Goal: Transaction & Acquisition: Obtain resource

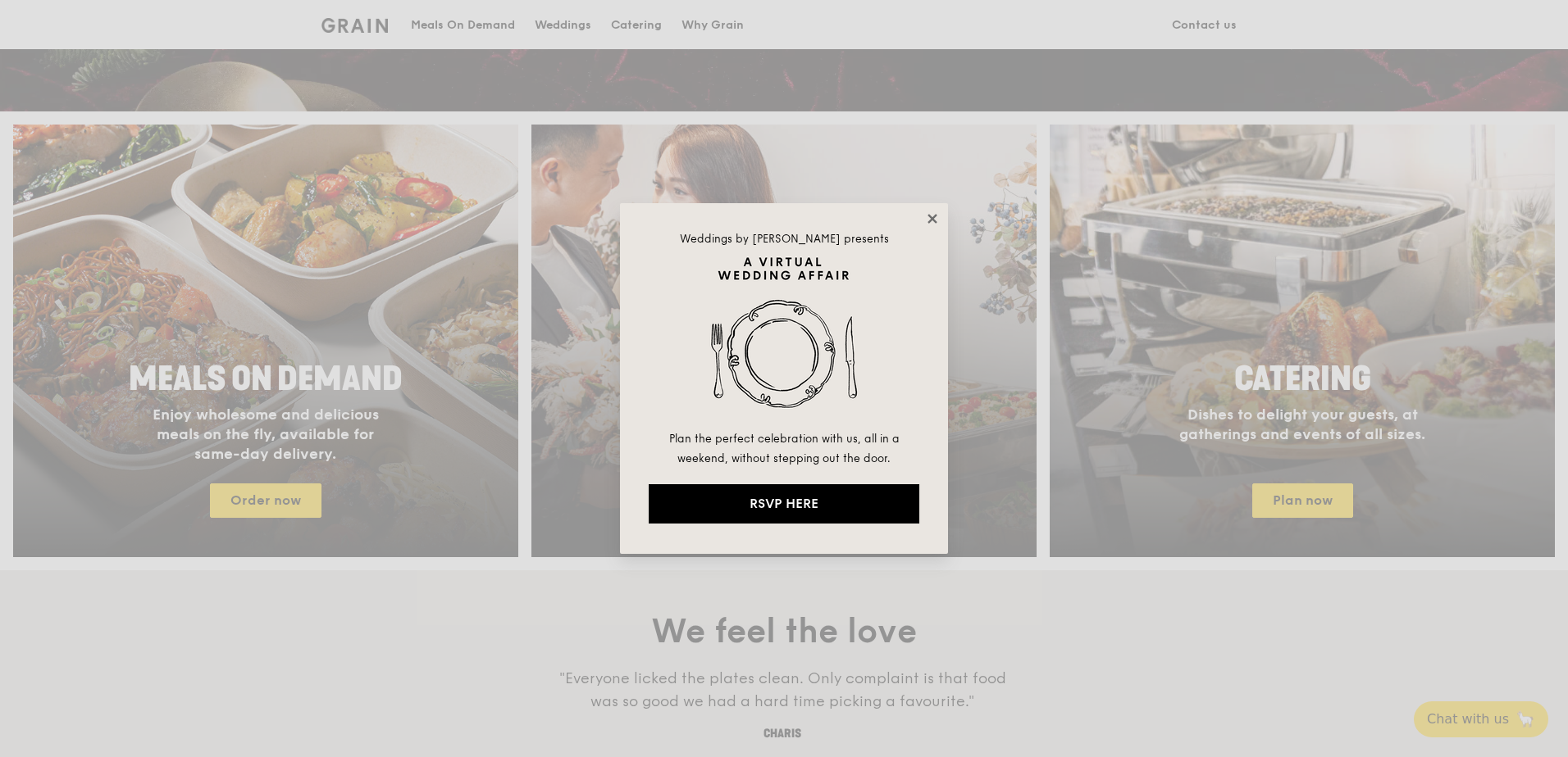
click at [931, 222] on icon at bounding box center [931, 218] width 9 height 9
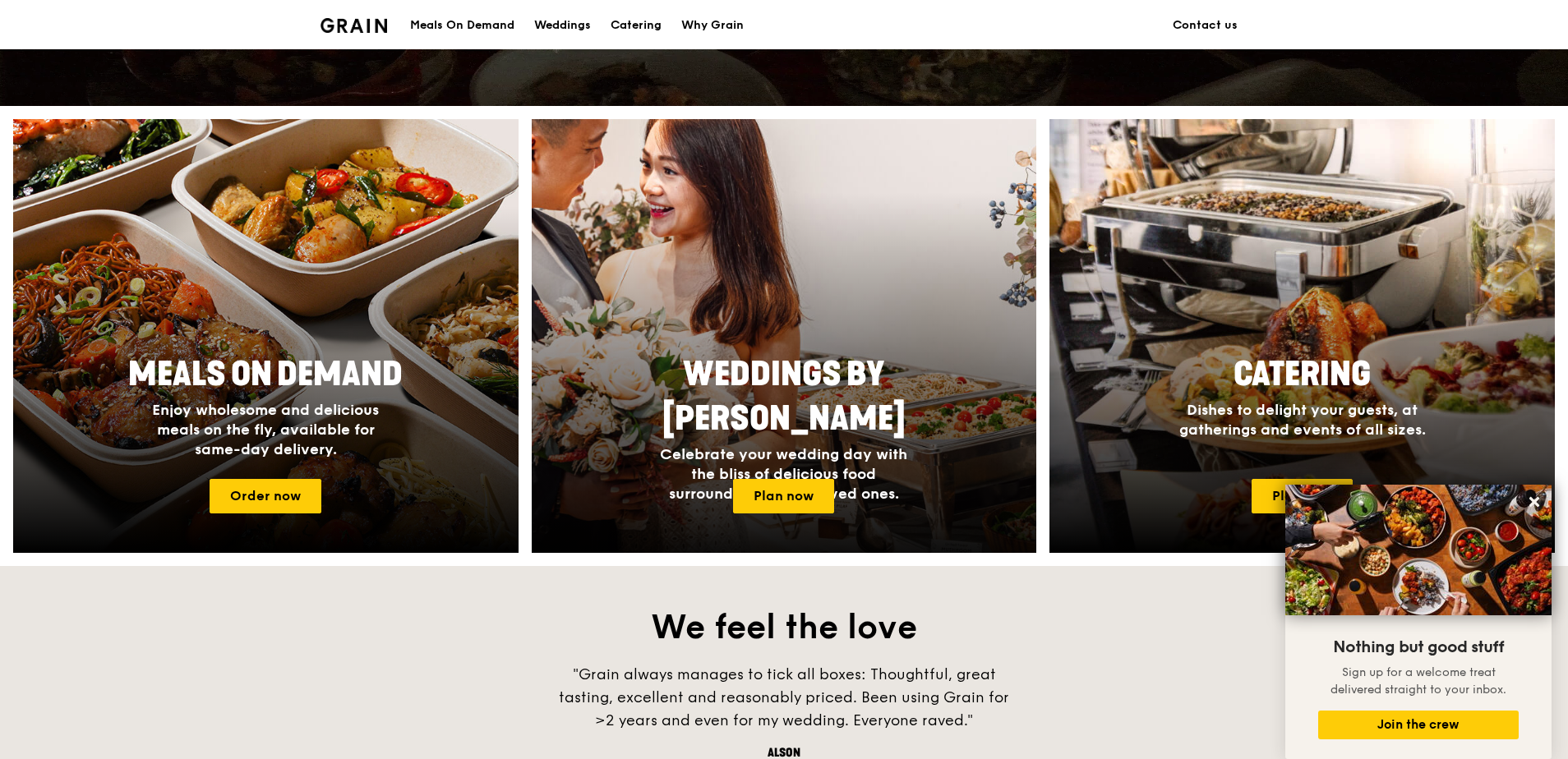
scroll to position [561, 0]
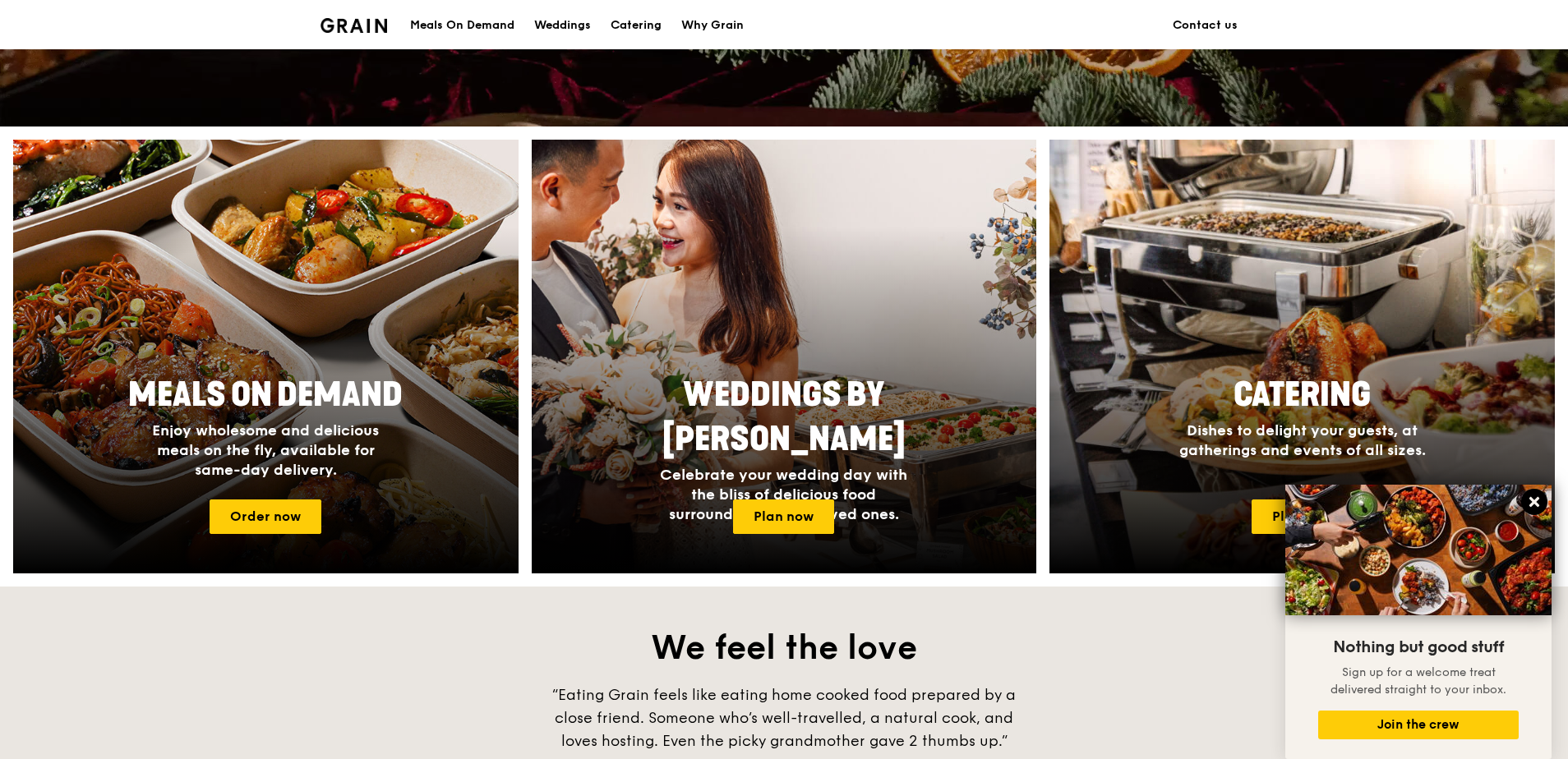
click at [1533, 504] on icon at bounding box center [1534, 502] width 10 height 10
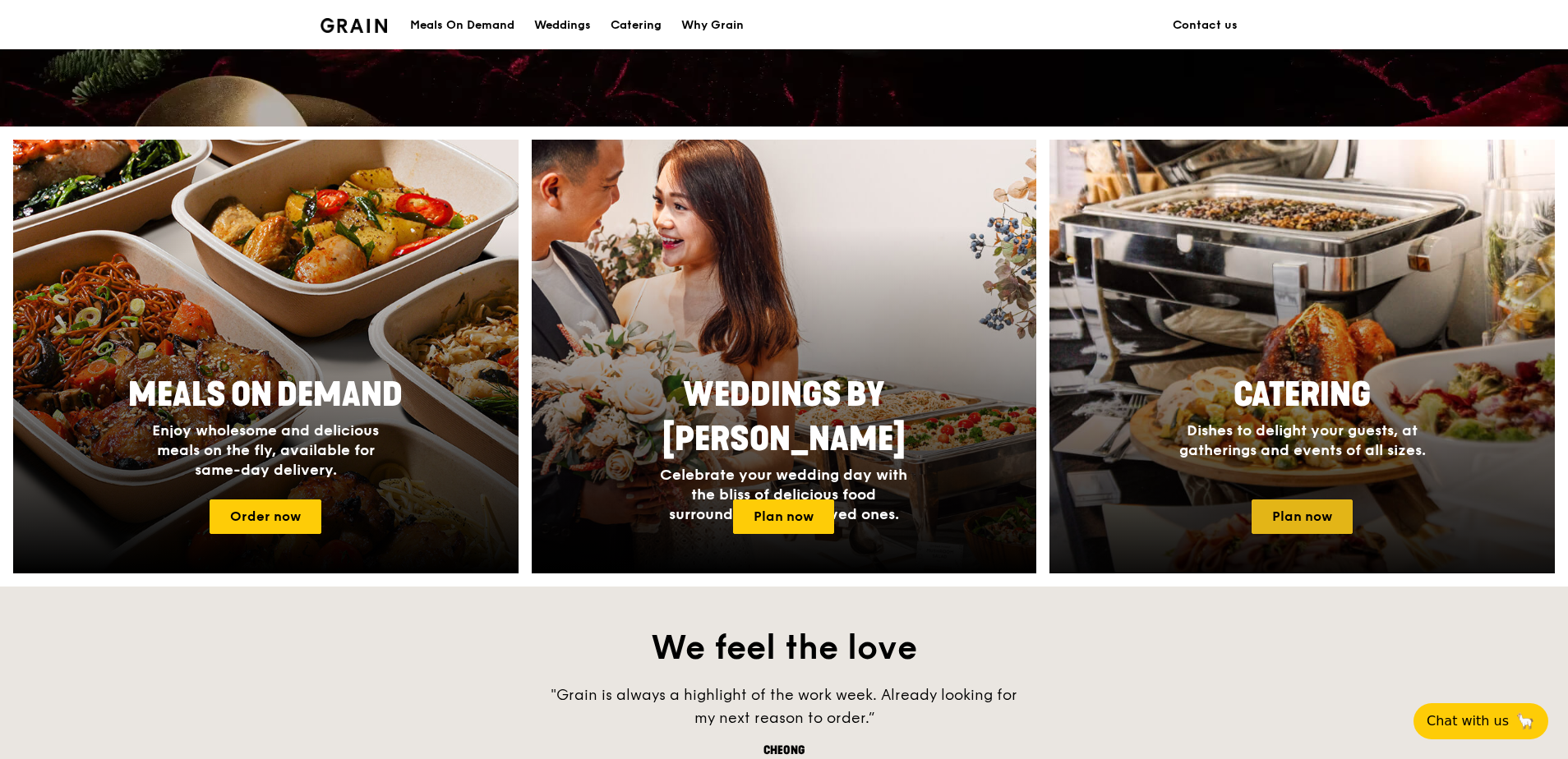
click at [1310, 515] on link "Plan now" at bounding box center [1302, 517] width 101 height 35
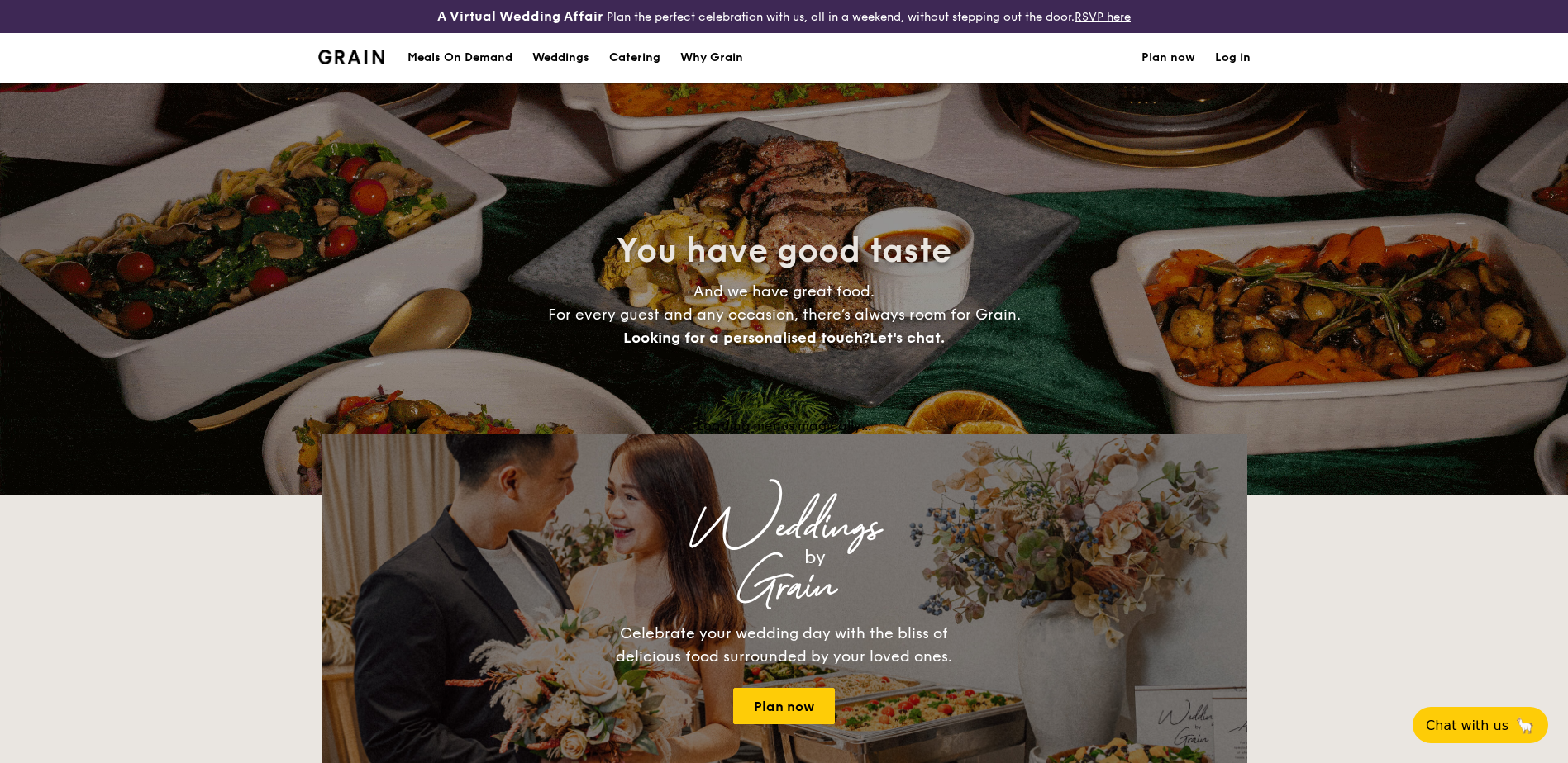
select select
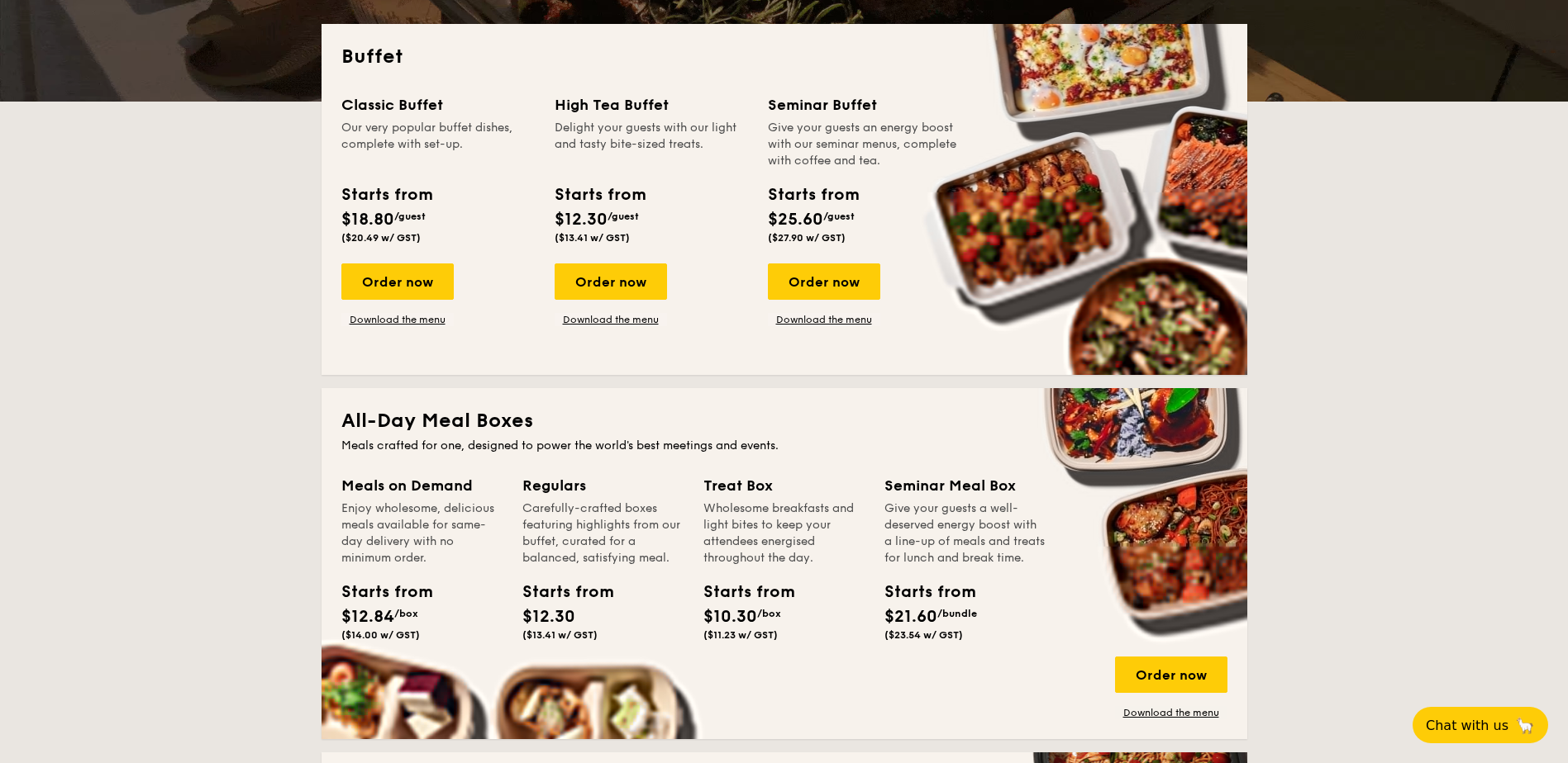
scroll to position [330, 0]
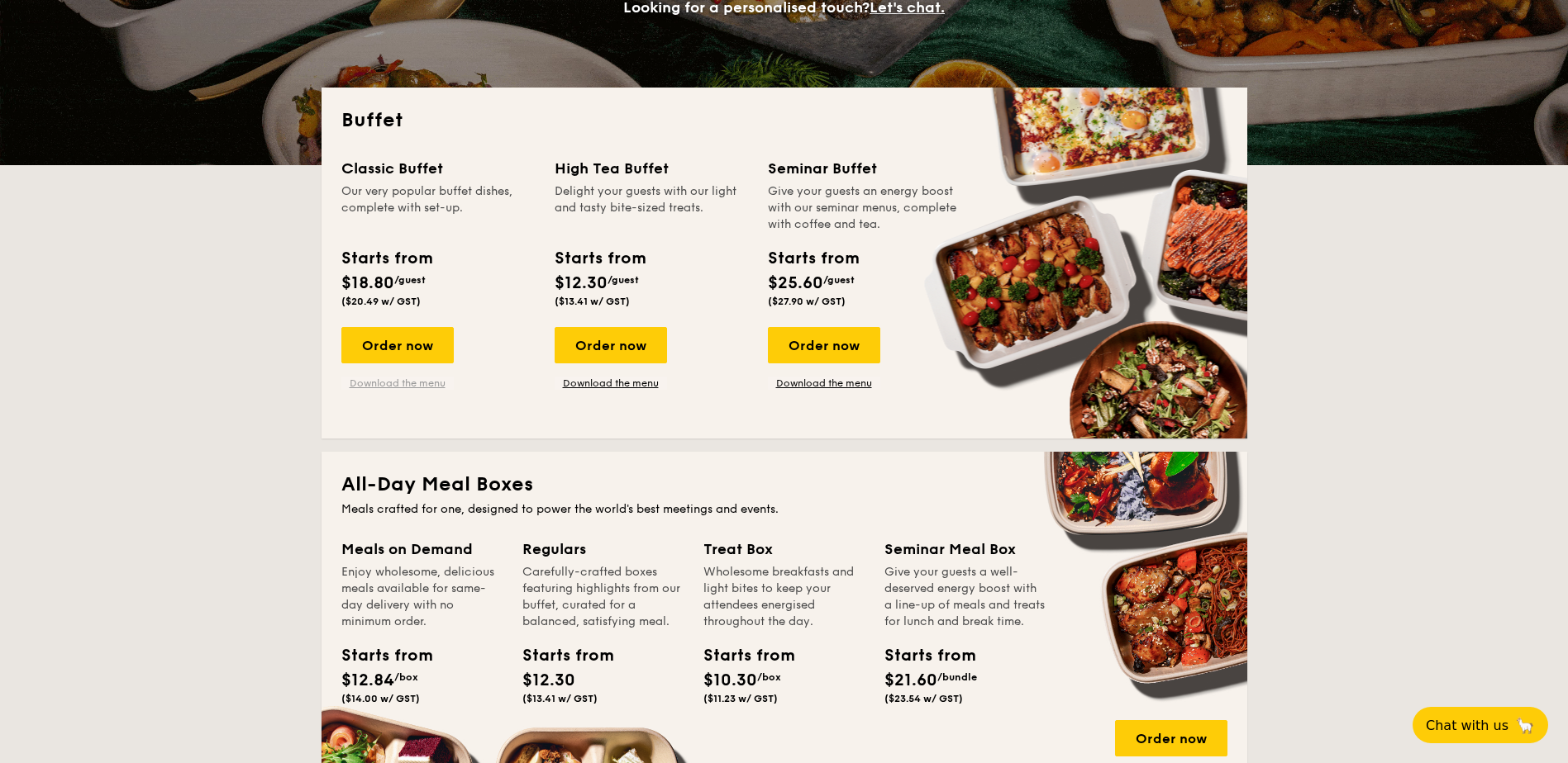
click at [394, 380] on link "Download the menu" at bounding box center [397, 383] width 113 height 13
